Goal: Communication & Community: Connect with others

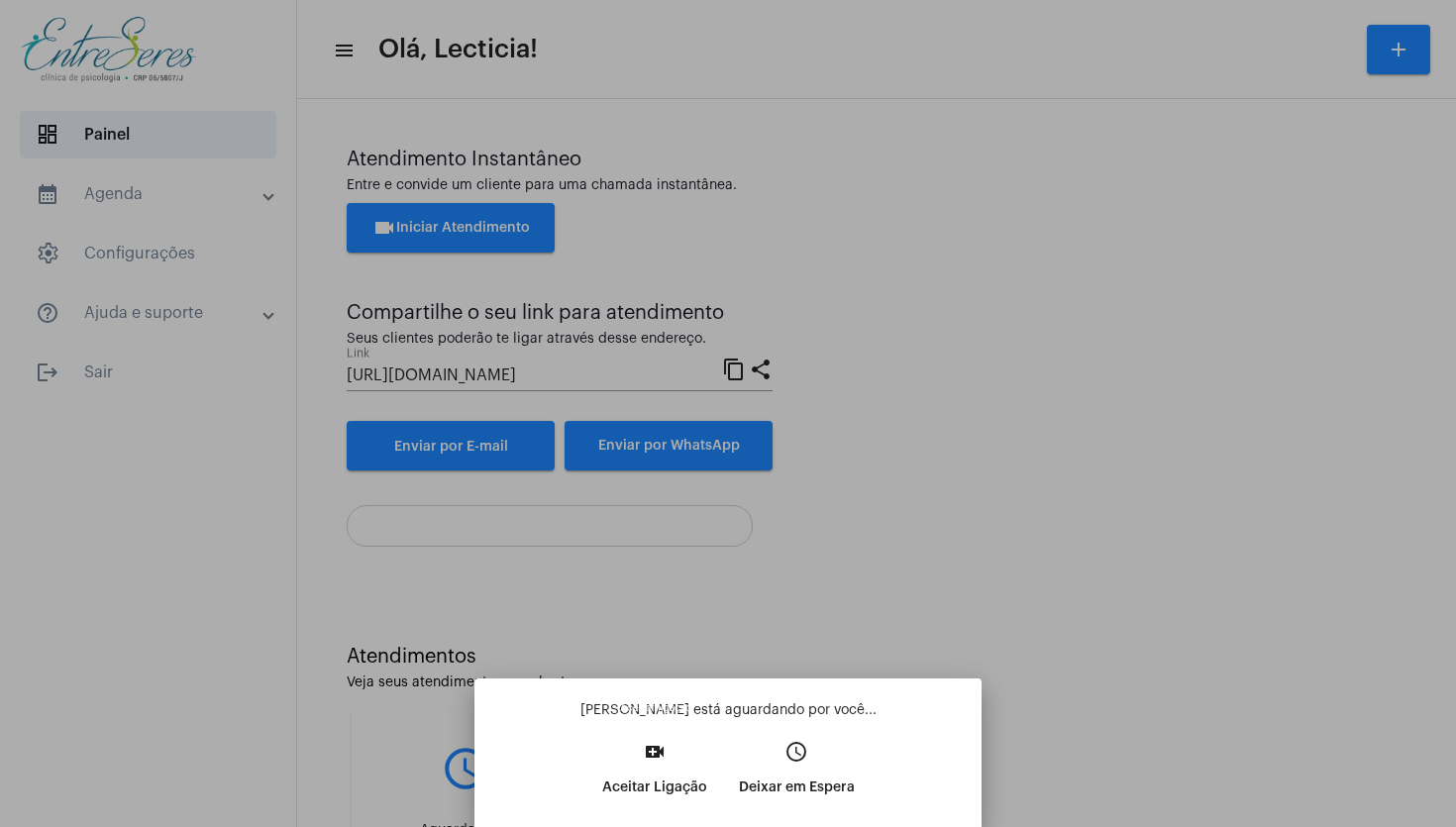
click at [630, 749] on button "video_call Aceitar Ligação" at bounding box center [654, 776] width 137 height 85
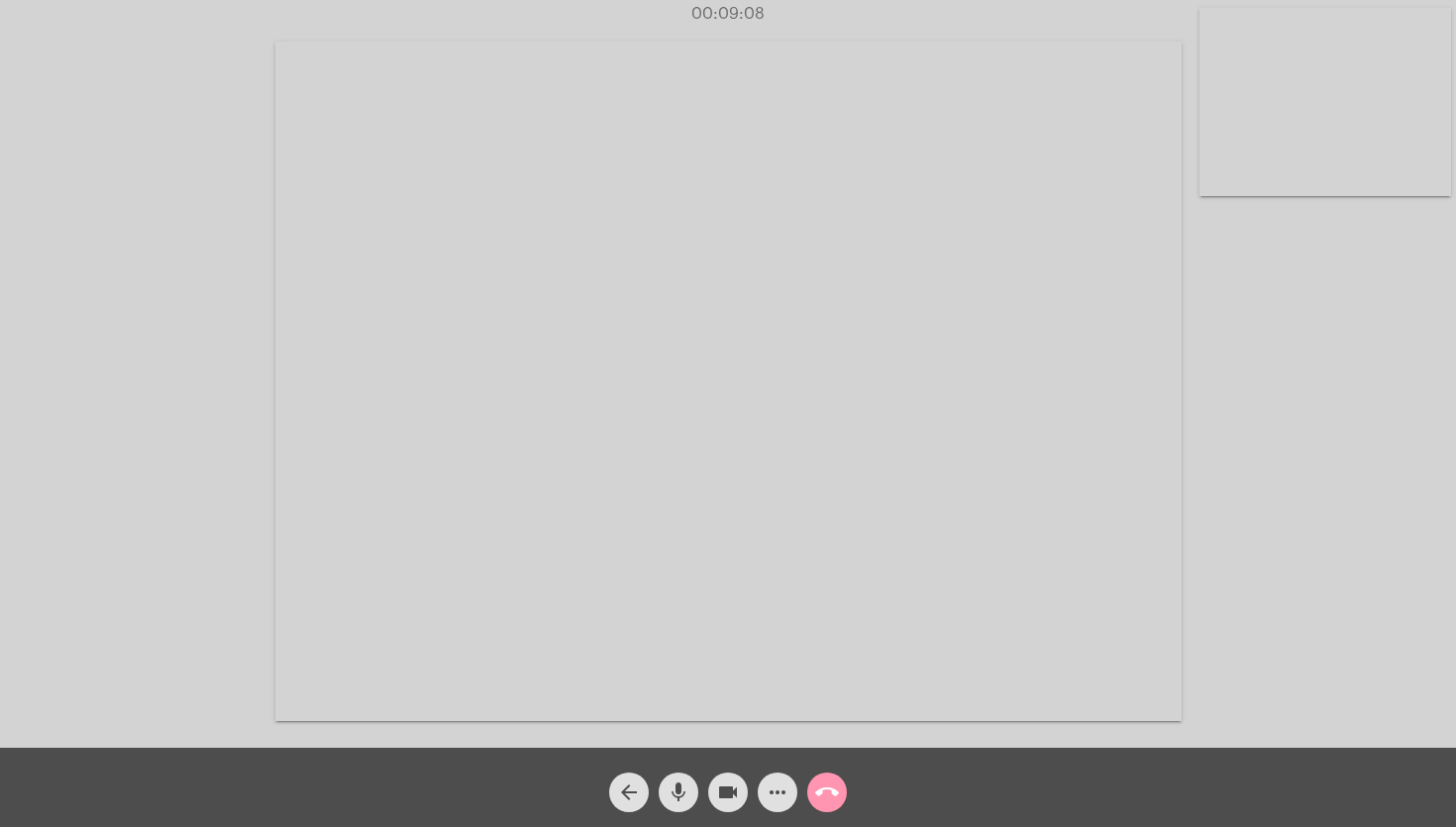
click at [1318, 147] on video at bounding box center [1325, 102] width 252 height 188
click at [282, 355] on video at bounding box center [225, 379] width 252 height 188
click at [828, 785] on mat-icon "call_end" at bounding box center [827, 792] width 24 height 24
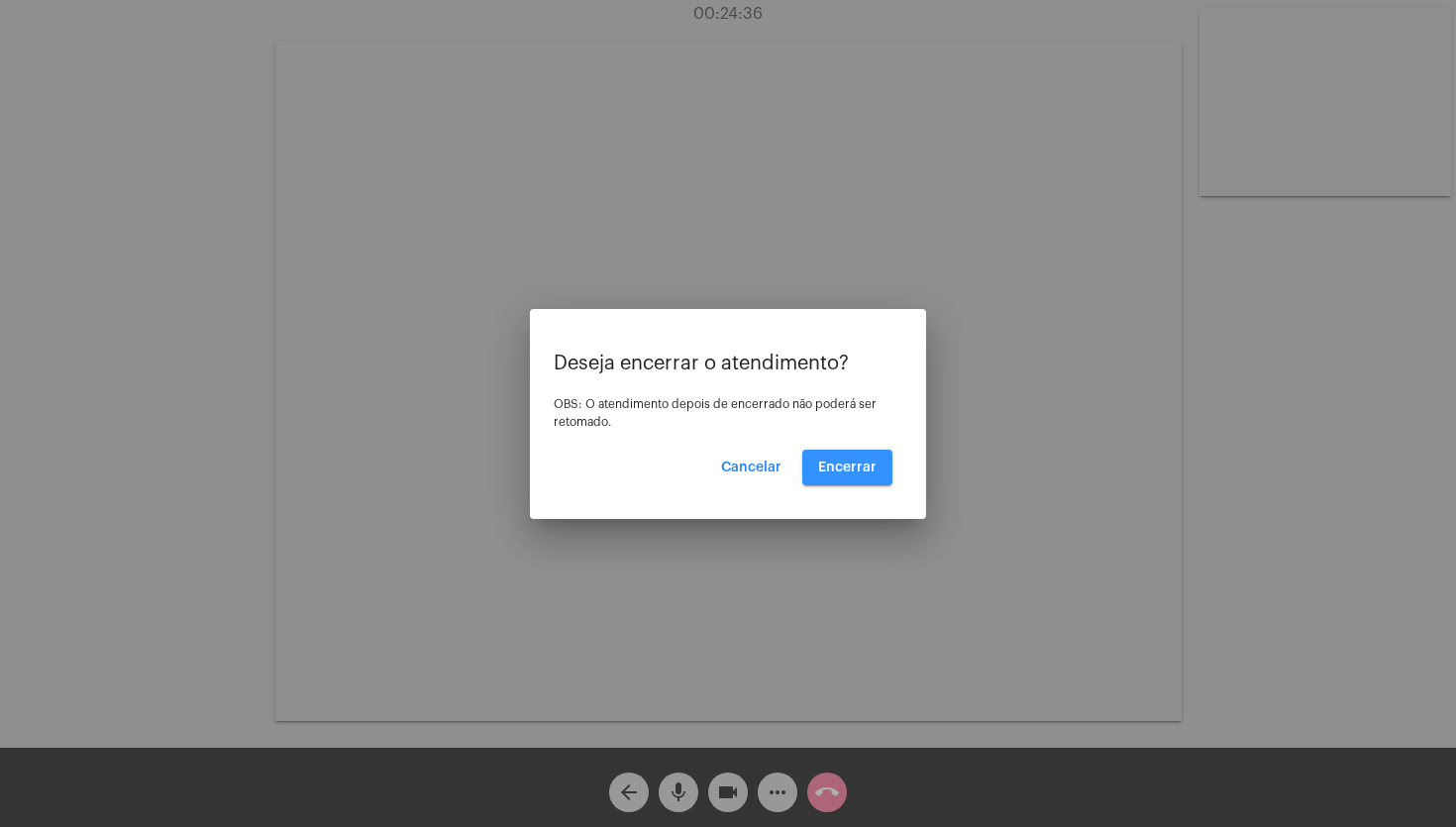
click at [855, 467] on span "Encerrar" at bounding box center [847, 468] width 58 height 14
